Goal: Information Seeking & Learning: Find specific fact

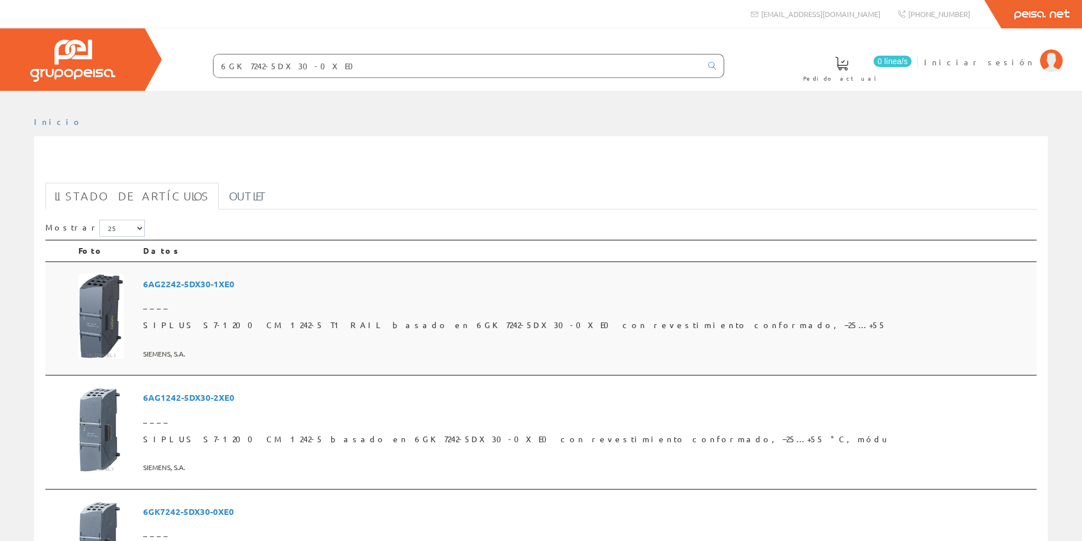
click at [258, 285] on span "6AG2242-5DX30-1XE0" at bounding box center [587, 284] width 889 height 21
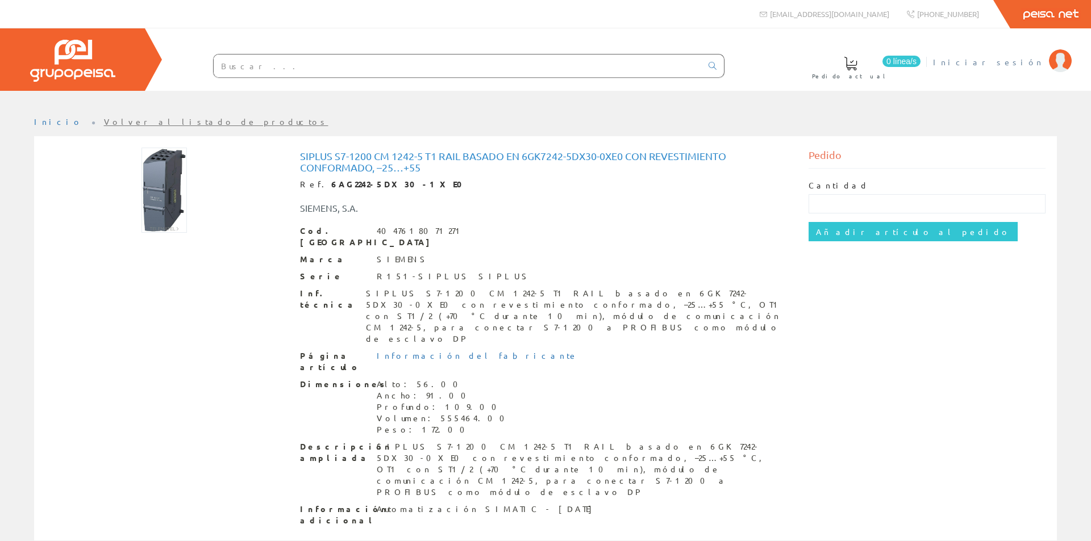
click at [1065, 57] on img at bounding box center [1060, 60] width 23 height 23
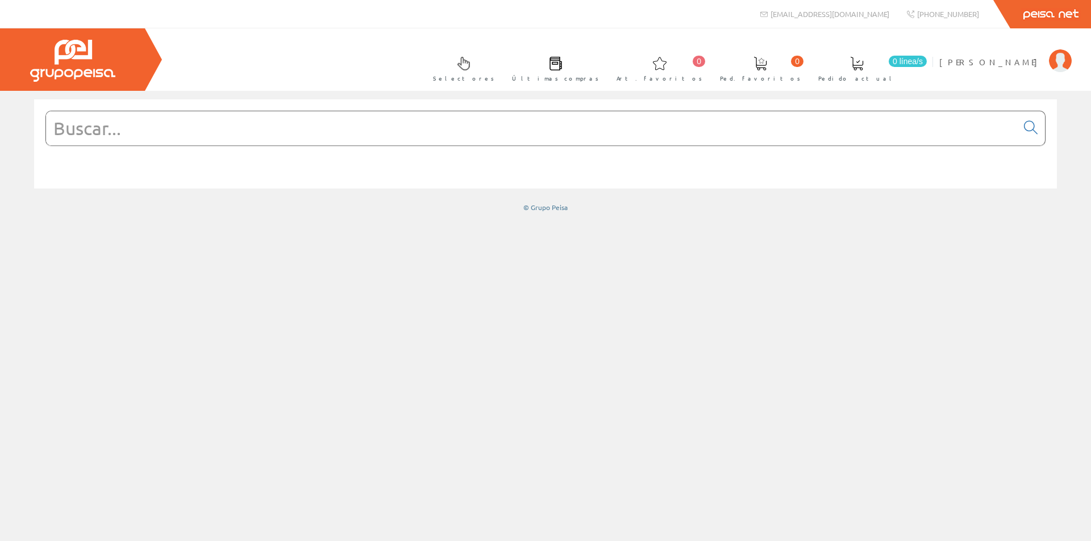
click at [744, 130] on input "text" at bounding box center [531, 128] width 971 height 34
paste input "6GK7242-5DX30-0XE0"
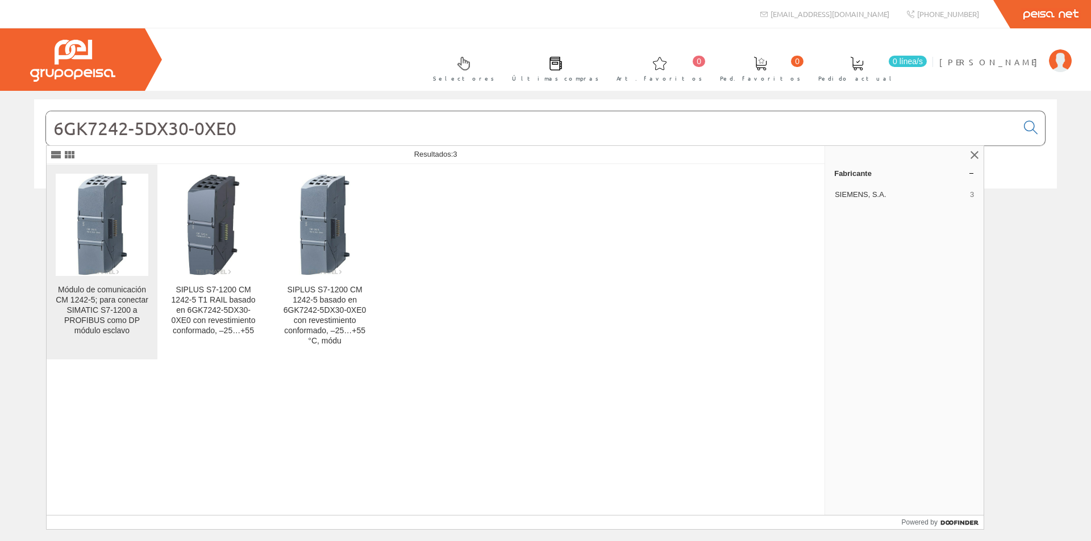
type input "6GK7242-5DX30-0XE0"
click at [125, 197] on img at bounding box center [101, 225] width 51 height 102
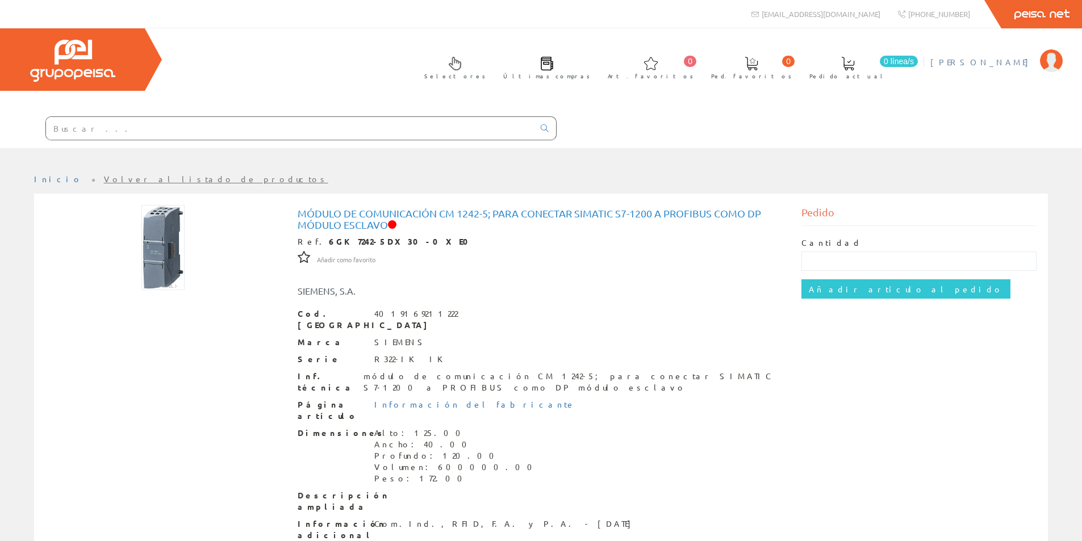
click at [1046, 68] on img at bounding box center [1051, 60] width 23 height 23
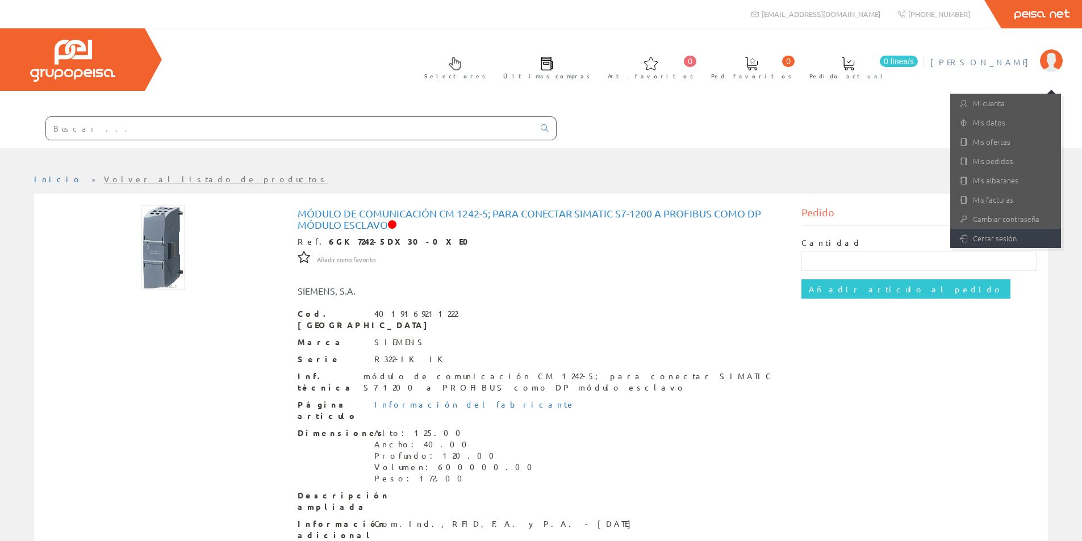
click at [1003, 239] on link "Cerrar sesión" at bounding box center [1005, 238] width 111 height 19
